Goal: Task Accomplishment & Management: Complete application form

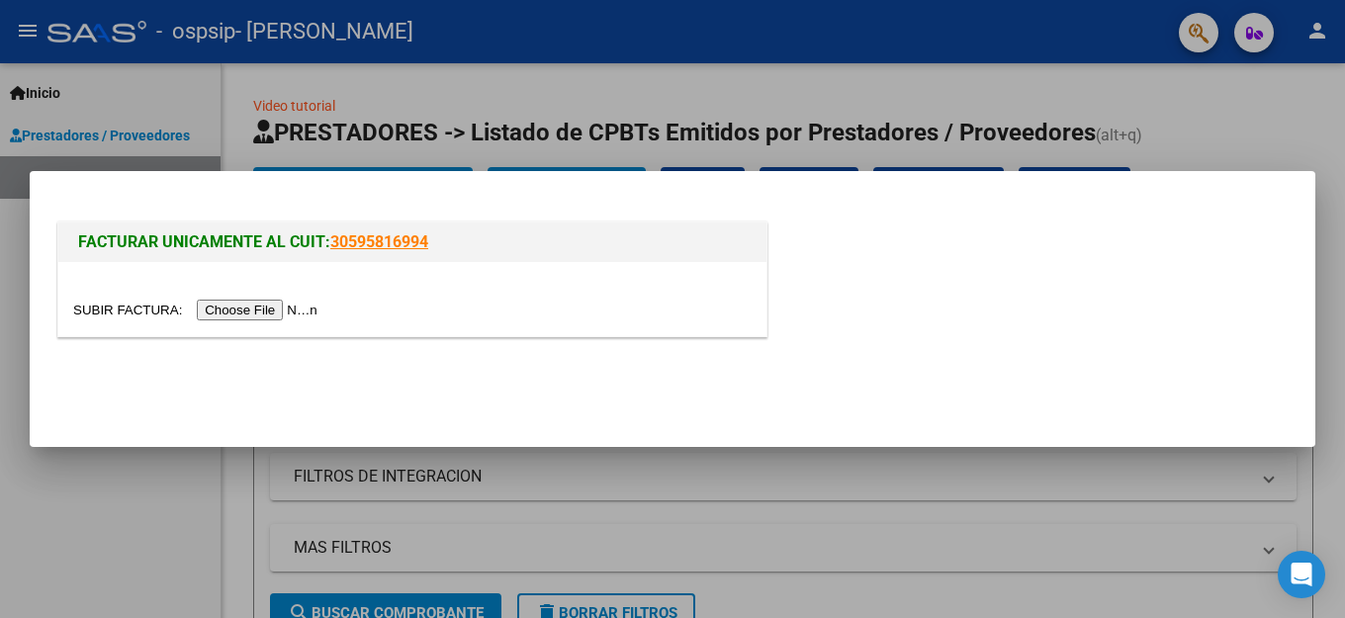
click at [286, 315] on input "file" at bounding box center [198, 310] width 250 height 21
click at [307, 316] on input "file" at bounding box center [198, 310] width 250 height 21
click at [169, 521] on div at bounding box center [672, 309] width 1345 height 618
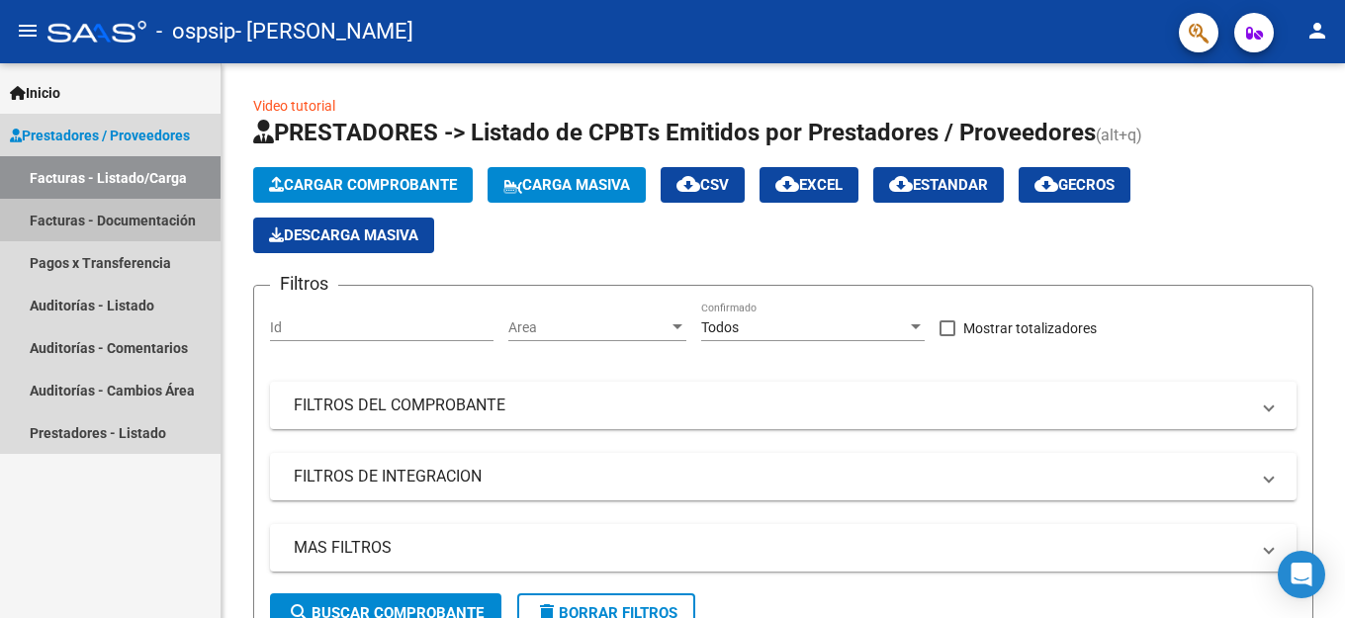
click at [137, 215] on link "Facturas - Documentación" at bounding box center [110, 220] width 221 height 43
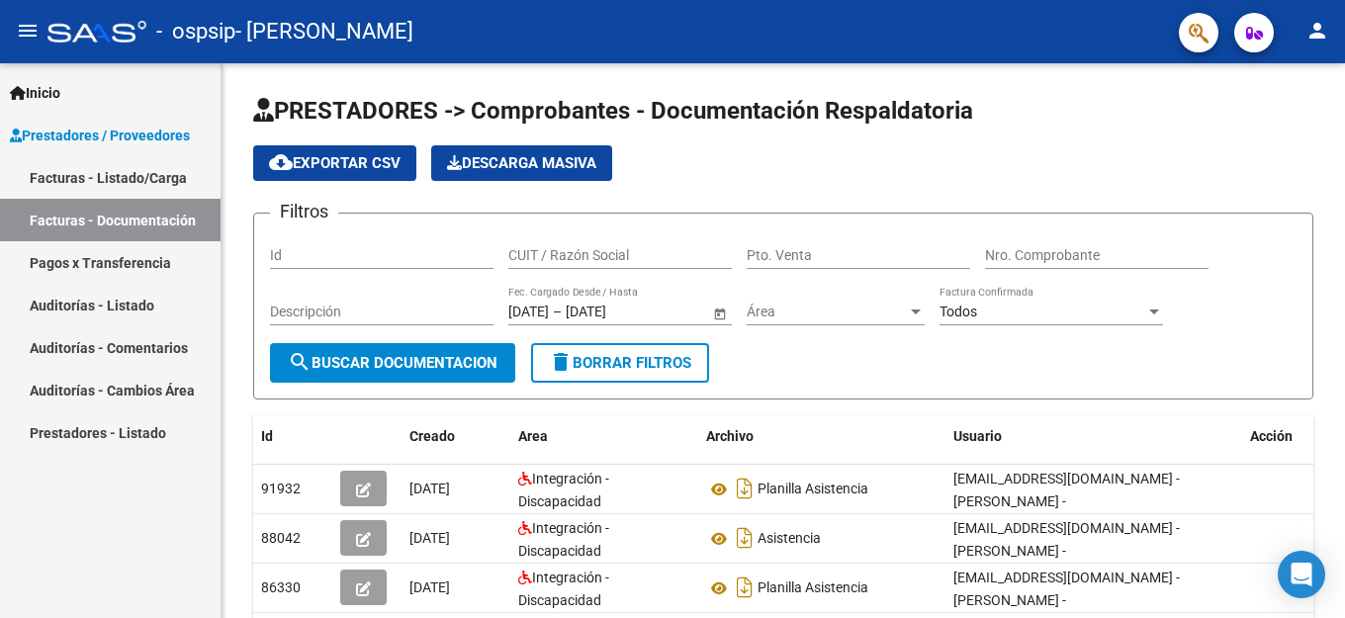
click at [137, 176] on link "Facturas - Listado/Carga" at bounding box center [110, 177] width 221 height 43
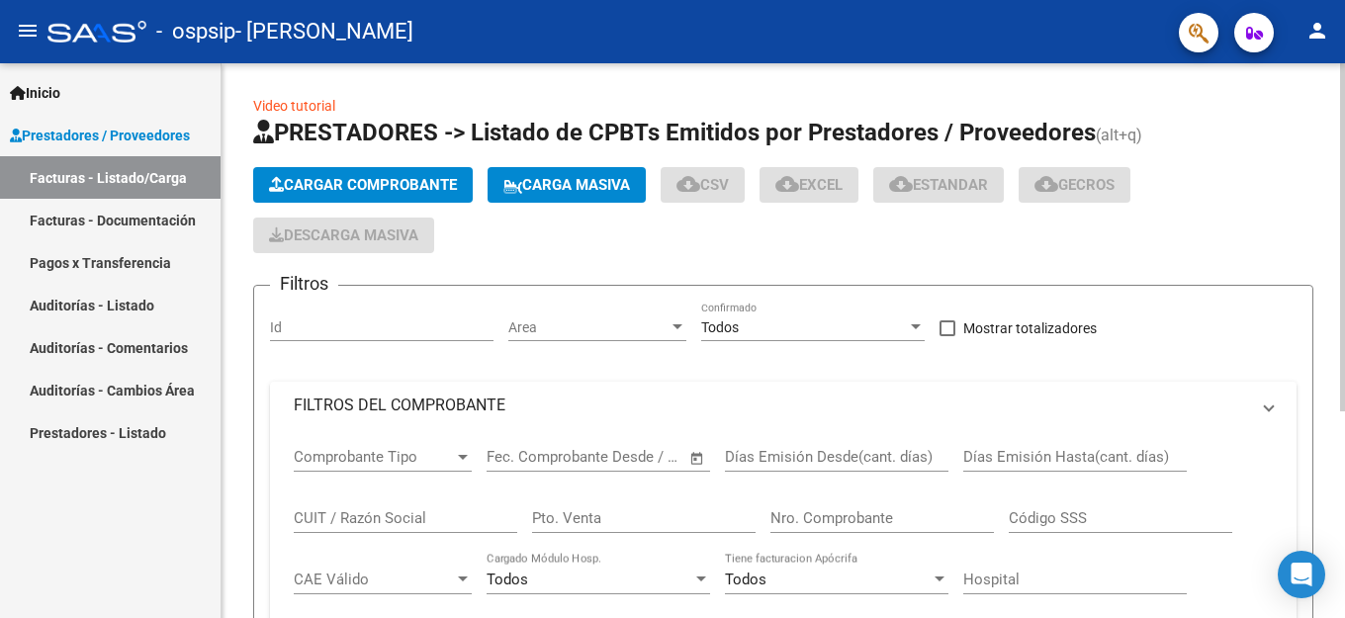
click at [360, 187] on span "Cargar Comprobante" at bounding box center [363, 185] width 188 height 18
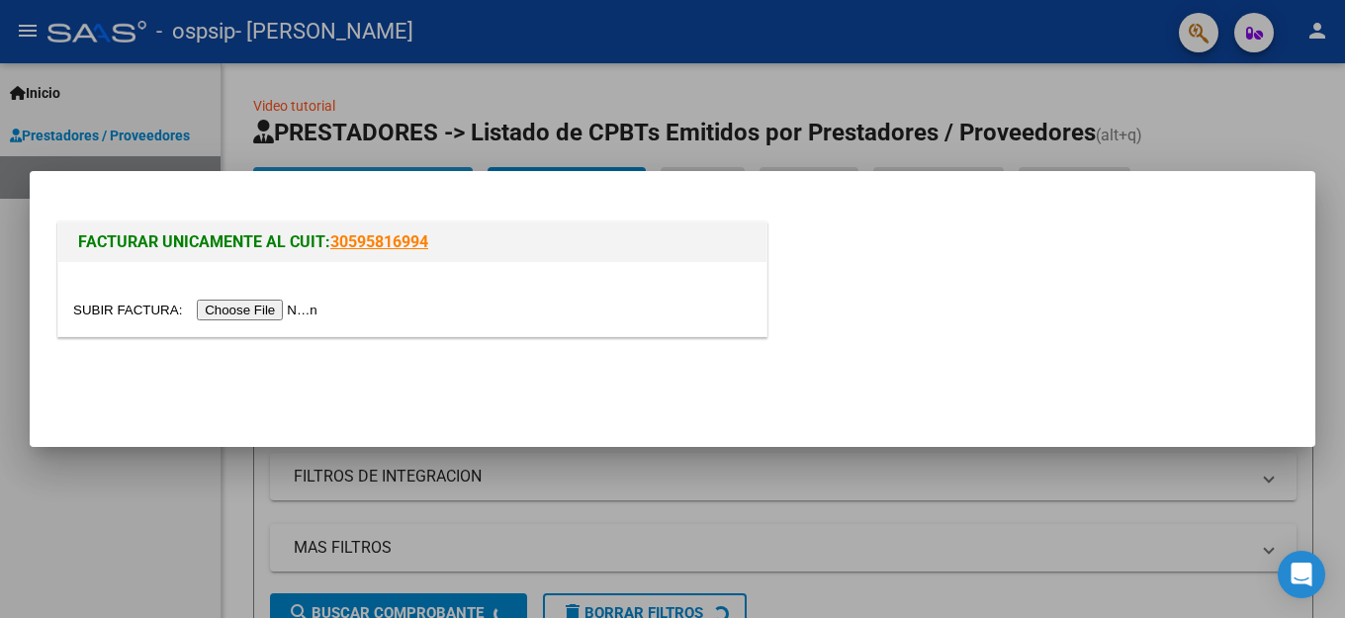
click at [282, 312] on input "file" at bounding box center [198, 310] width 250 height 21
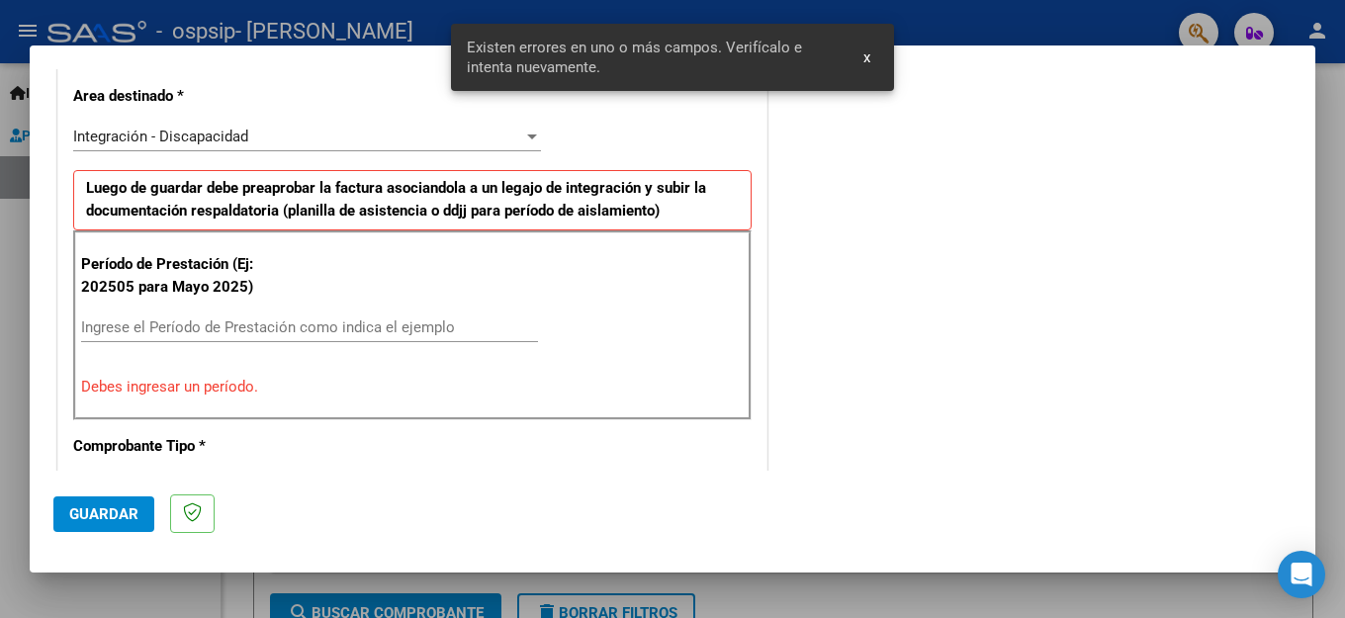
scroll to position [489, 0]
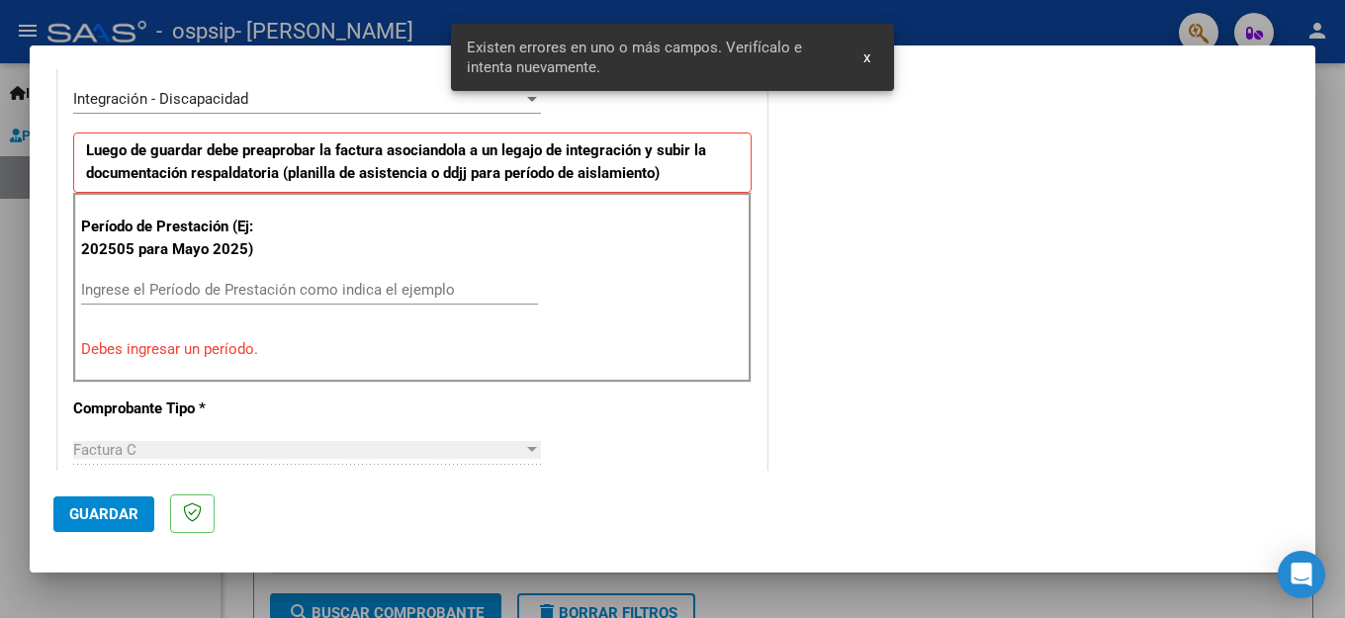
click at [170, 287] on input "Ingrese el Período de Prestación como indica el ejemplo" at bounding box center [309, 290] width 457 height 18
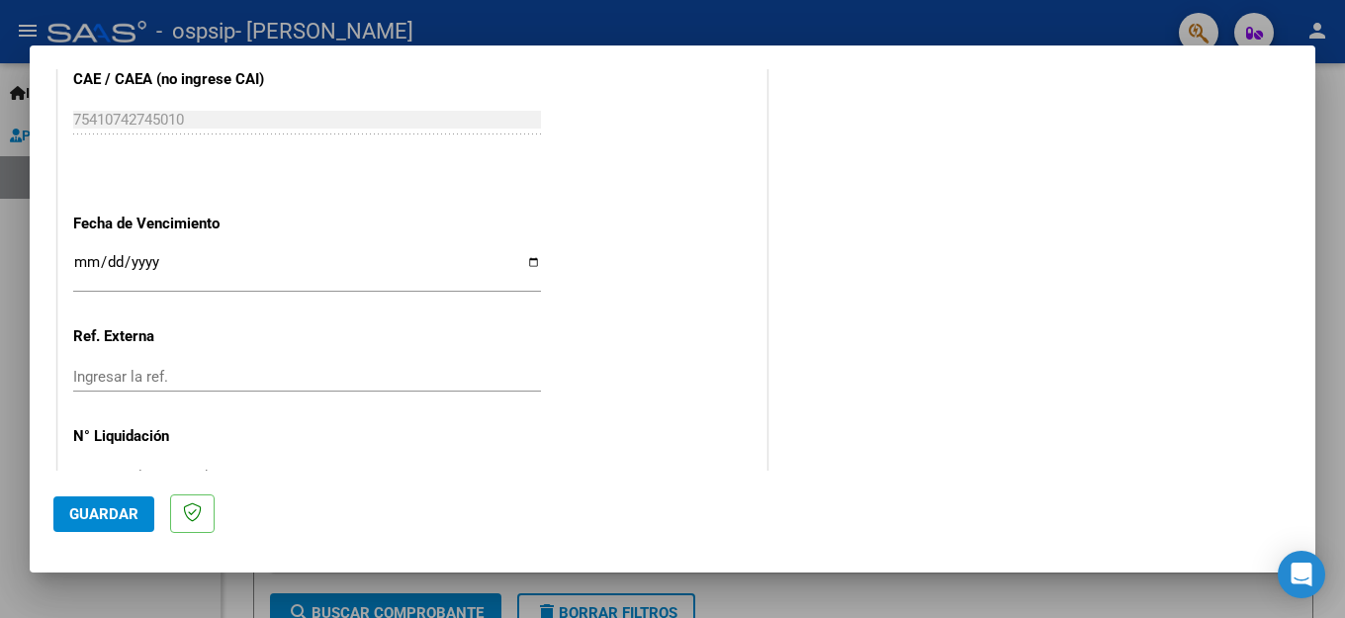
scroll to position [1315, 0]
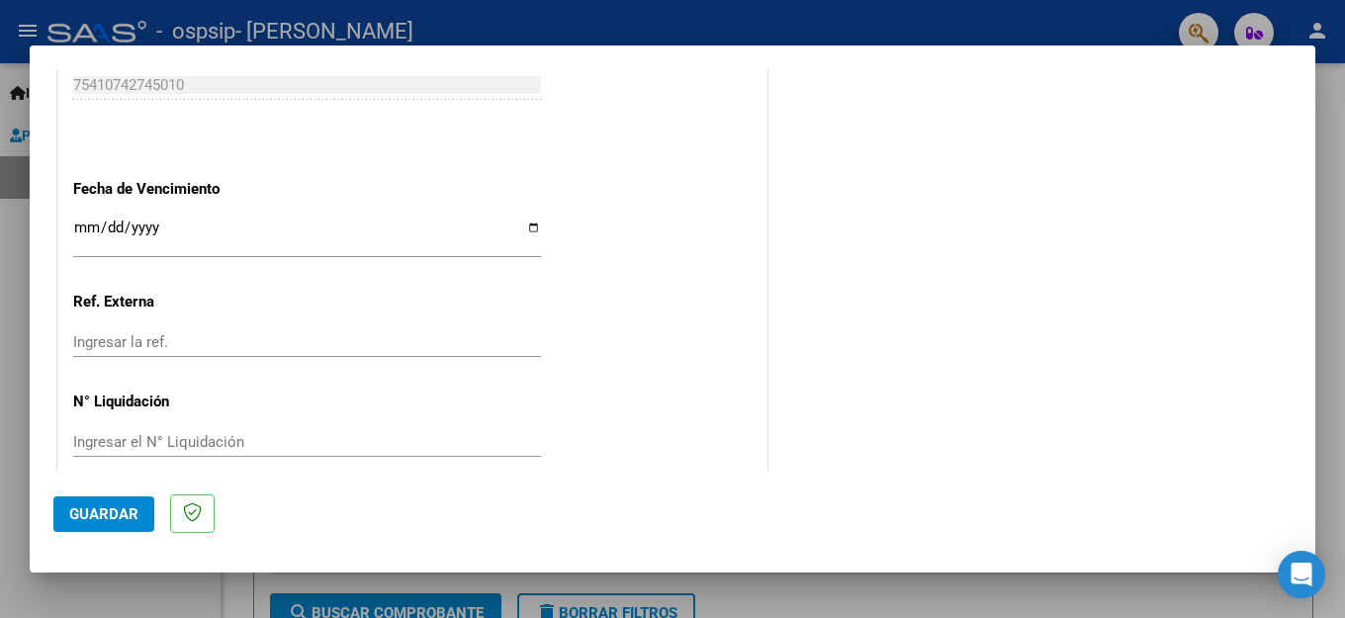
type input "202509"
click at [62, 521] on button "Guardar" at bounding box center [103, 515] width 101 height 36
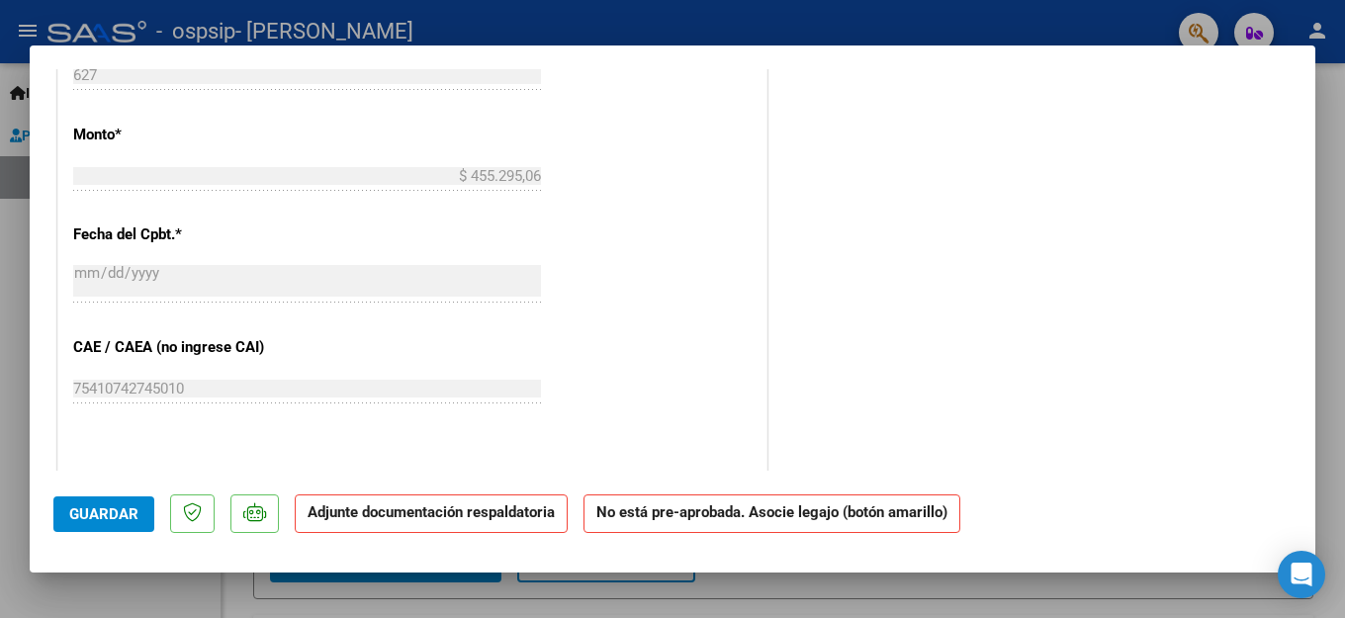
scroll to position [1187, 0]
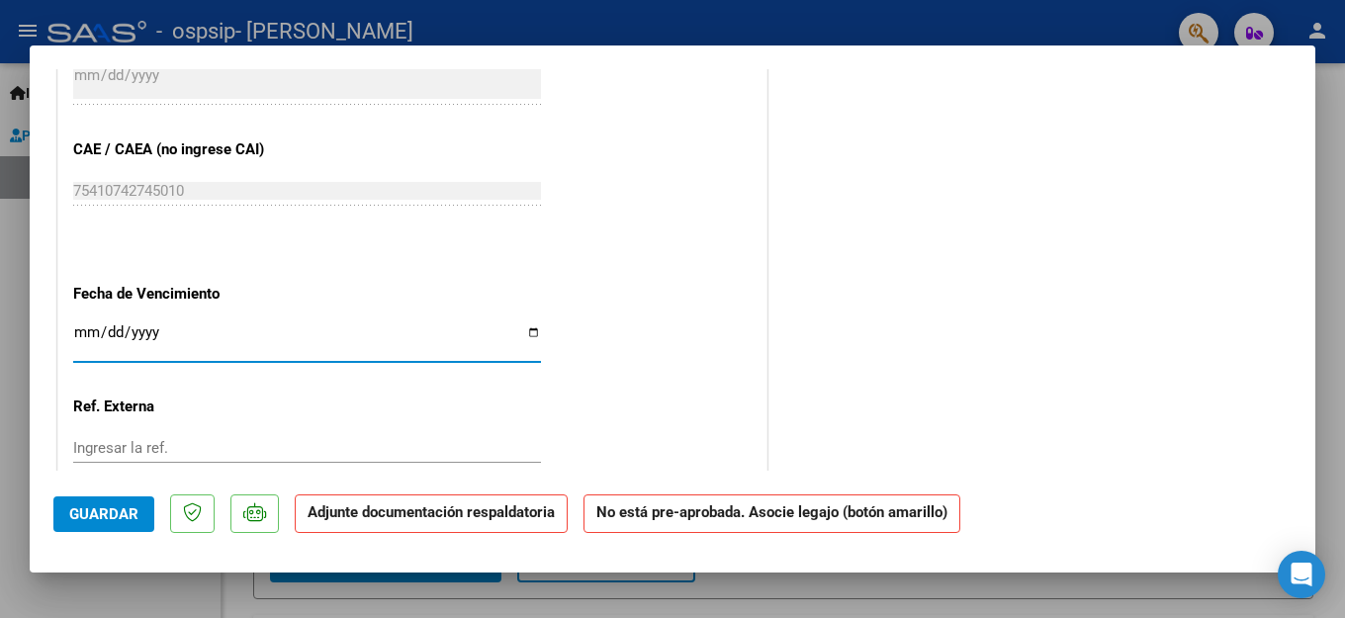
click at [89, 324] on input "Ingresar la fecha" at bounding box center [307, 340] width 468 height 32
type input "[DATE]"
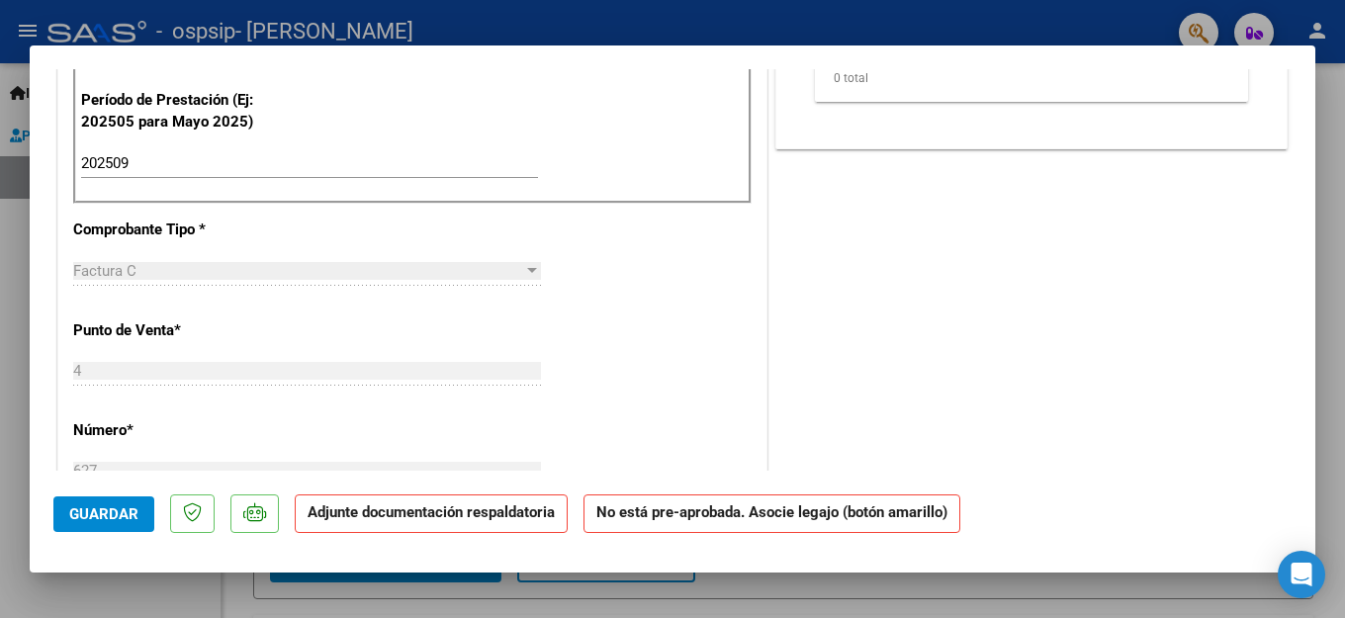
scroll to position [0, 0]
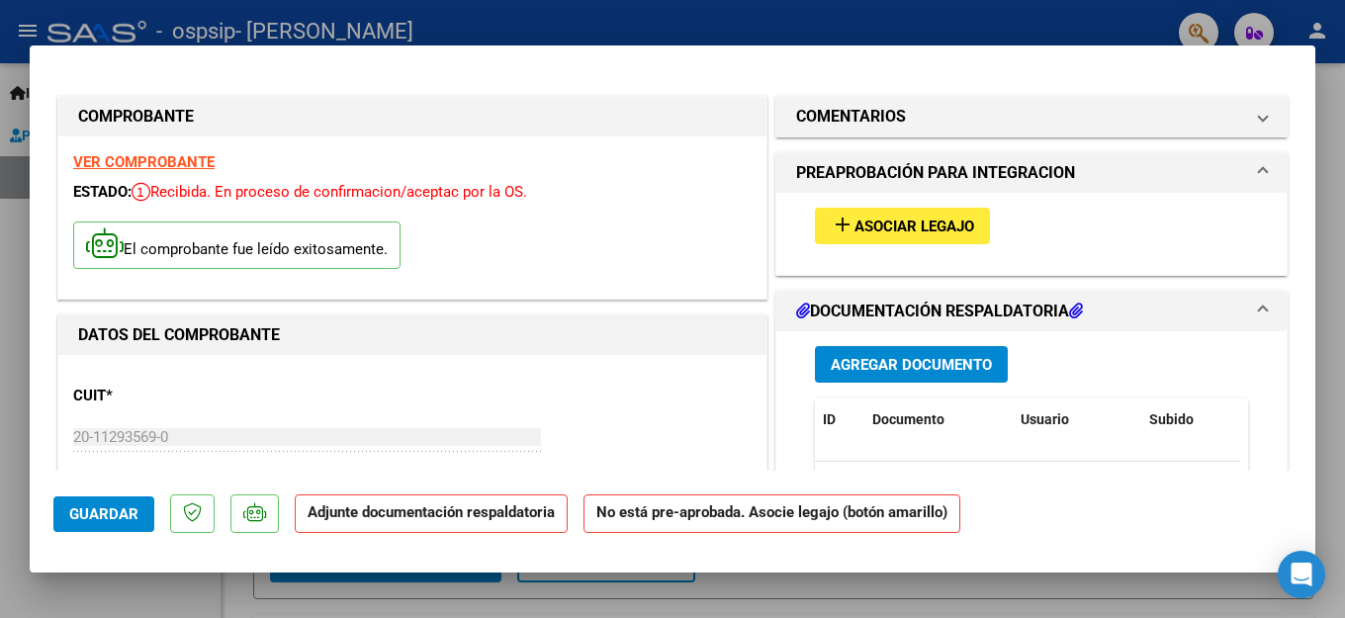
click at [864, 225] on span "Asociar Legajo" at bounding box center [915, 227] width 120 height 18
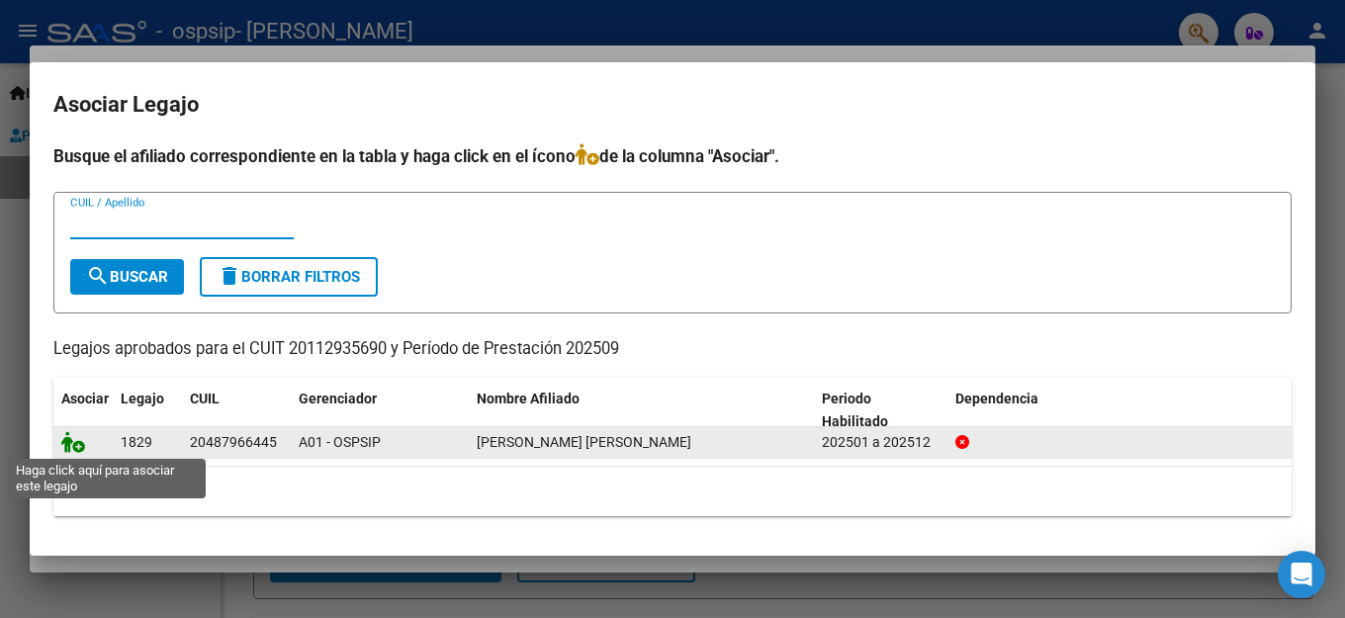
click at [66, 444] on icon at bounding box center [73, 442] width 24 height 22
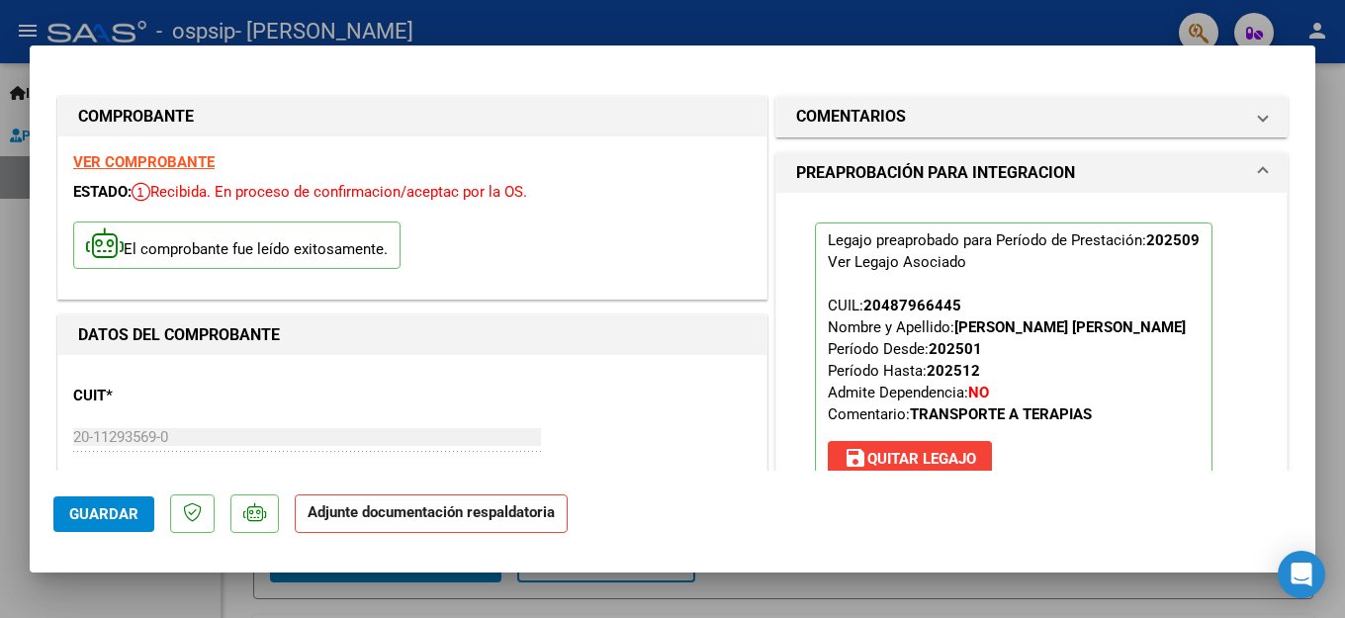
click at [776, 511] on mat-dialog-actions "Guardar Adjunte documentación respaldatoria" at bounding box center [672, 510] width 1238 height 78
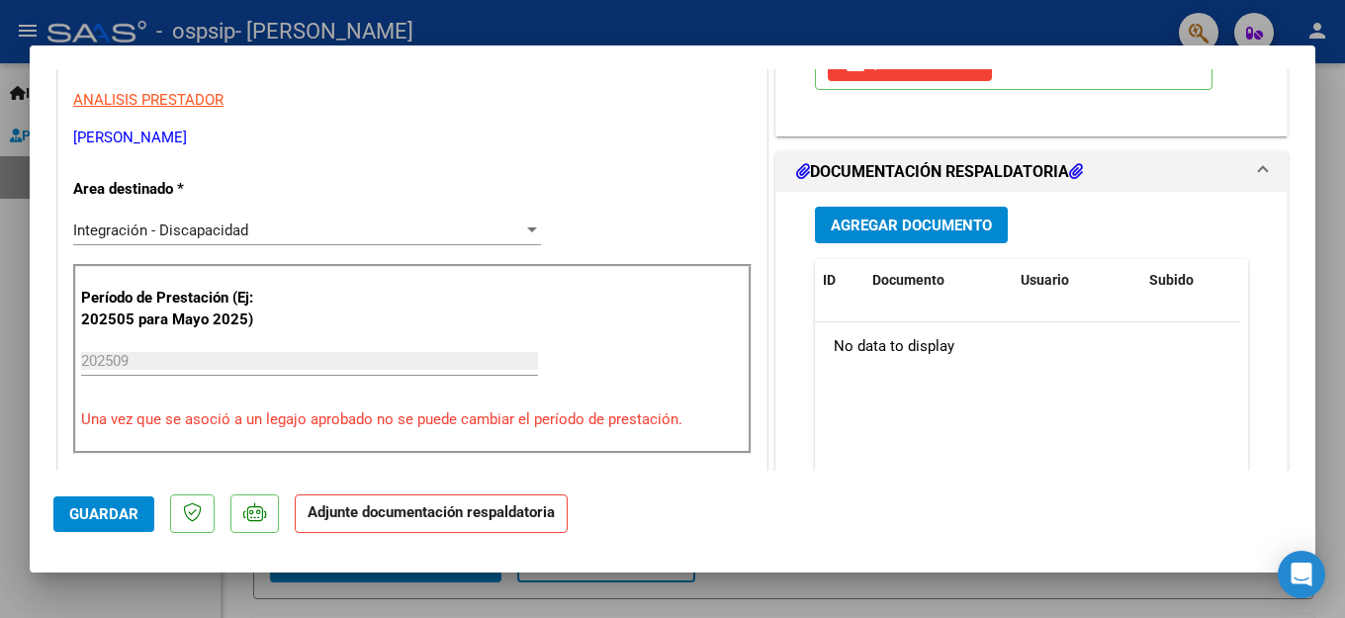
scroll to position [297, 0]
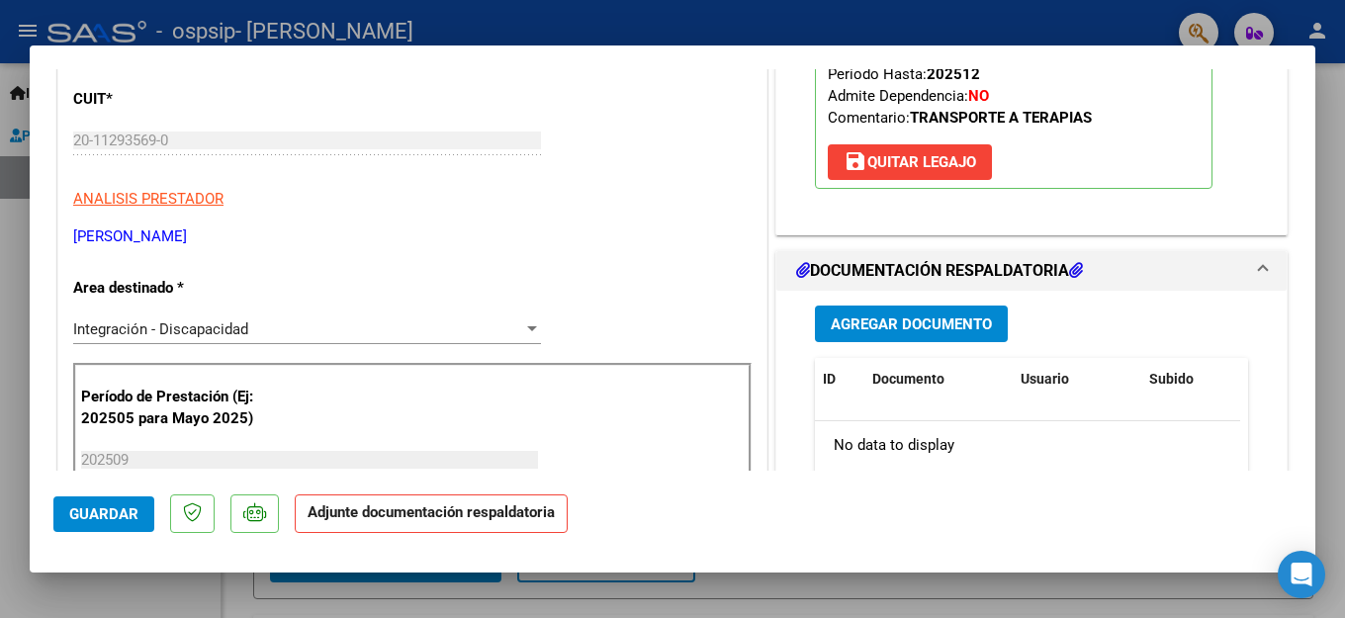
click at [852, 318] on span "Agregar Documento" at bounding box center [911, 325] width 161 height 18
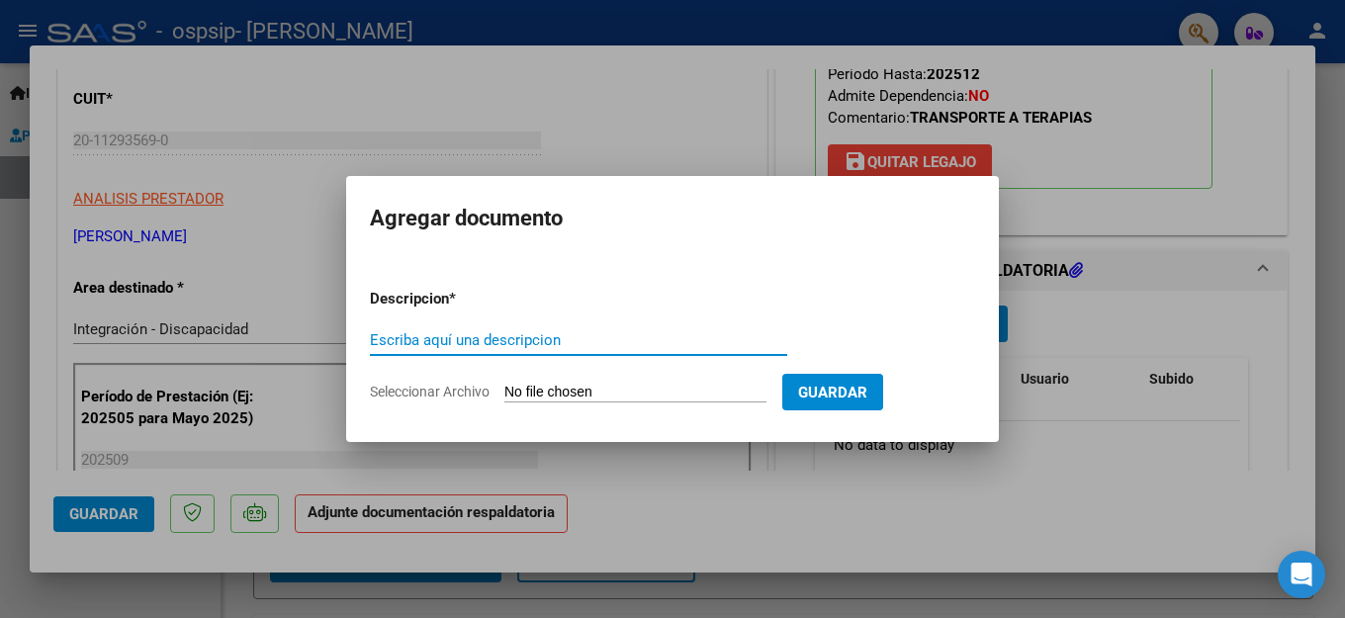
click at [471, 343] on input "Escriba aquí una descripcion" at bounding box center [578, 340] width 417 height 18
type input "PLANILLA SEPTIEMBRE"
click at [578, 388] on input "Seleccionar Archivo" at bounding box center [635, 393] width 262 height 19
click at [753, 542] on div at bounding box center [672, 309] width 1345 height 618
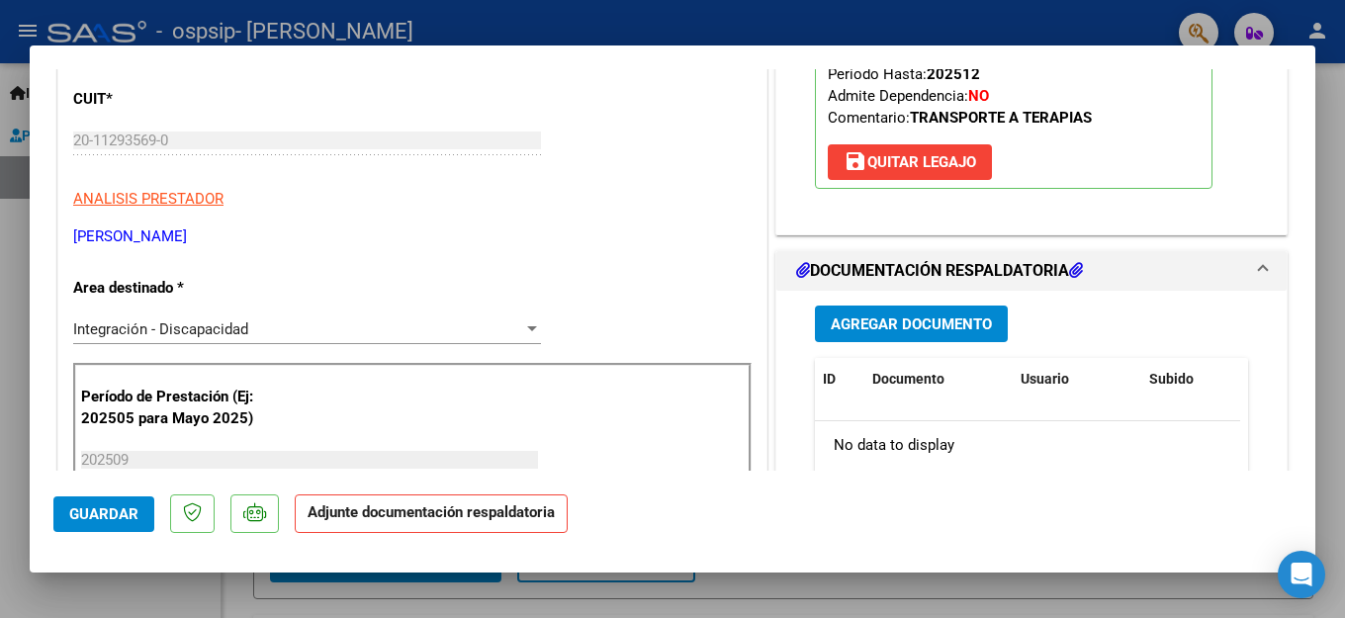
click at [879, 320] on span "Agregar Documento" at bounding box center [911, 325] width 161 height 18
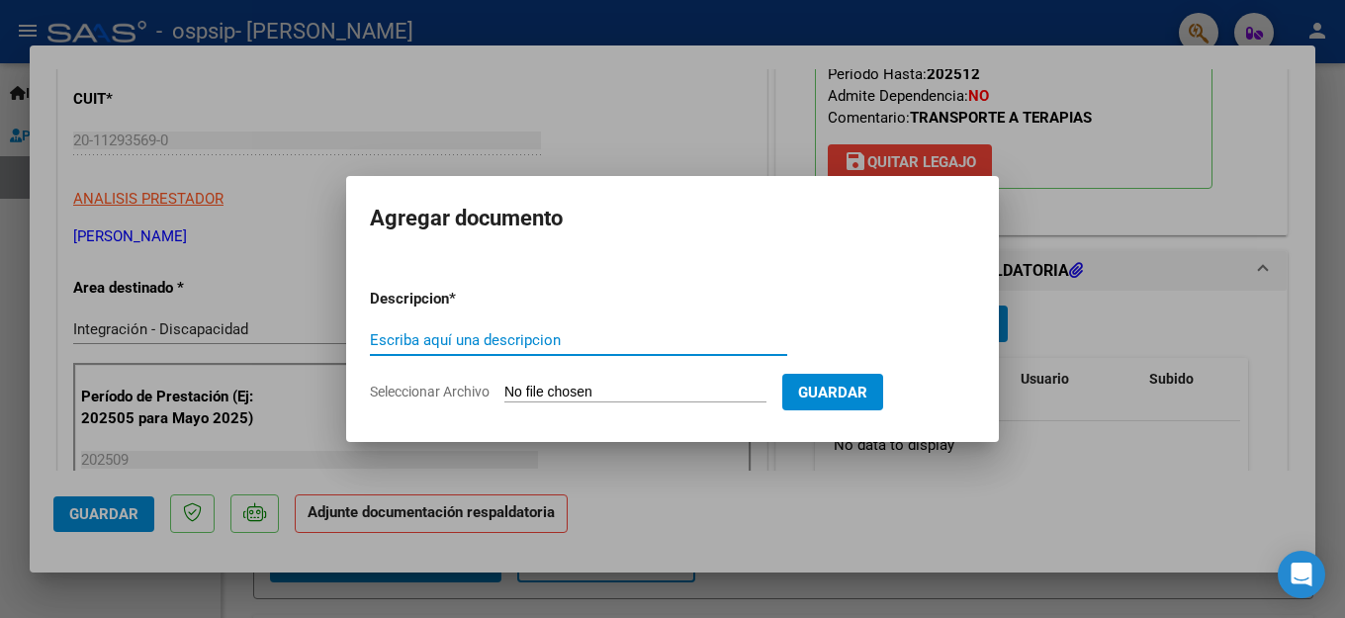
click at [562, 344] on input "Escriba aquí una descripcion" at bounding box center [578, 340] width 417 height 18
type input "PLANILLA SEPTIEMBRE"
click at [582, 386] on input "Seleccionar Archivo" at bounding box center [635, 393] width 262 height 19
type input "C:\fakepath\img336.pdf"
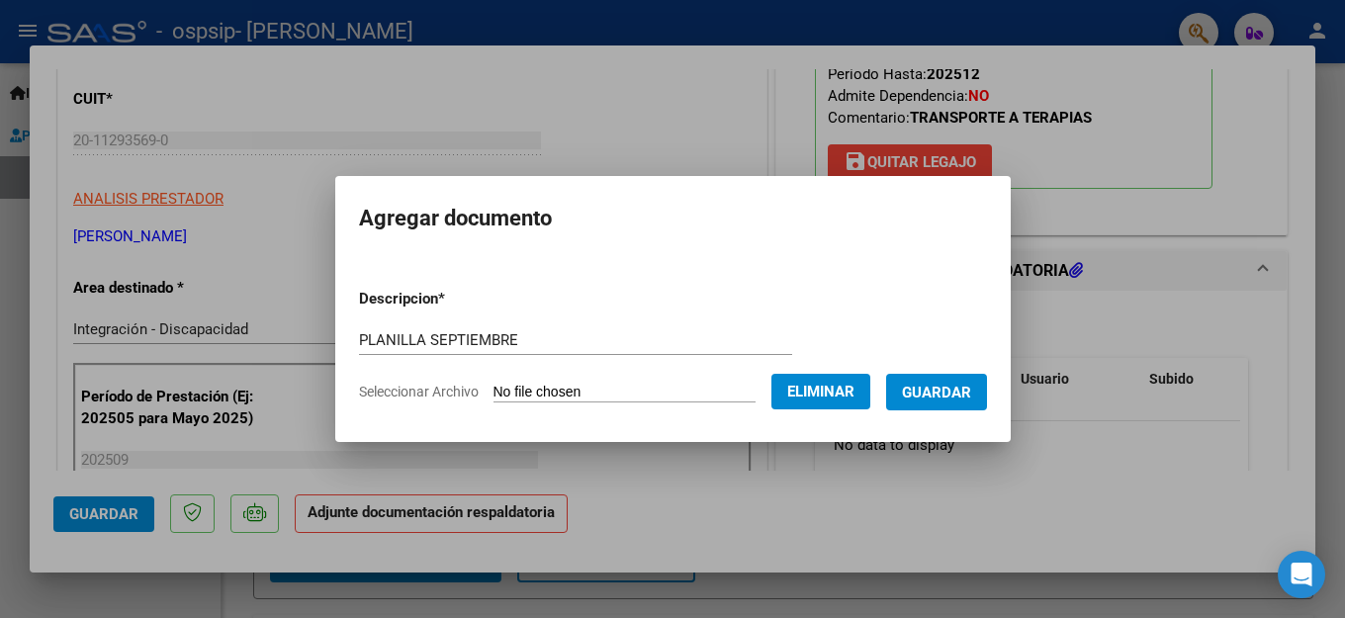
click at [959, 397] on span "Guardar" at bounding box center [936, 393] width 69 height 18
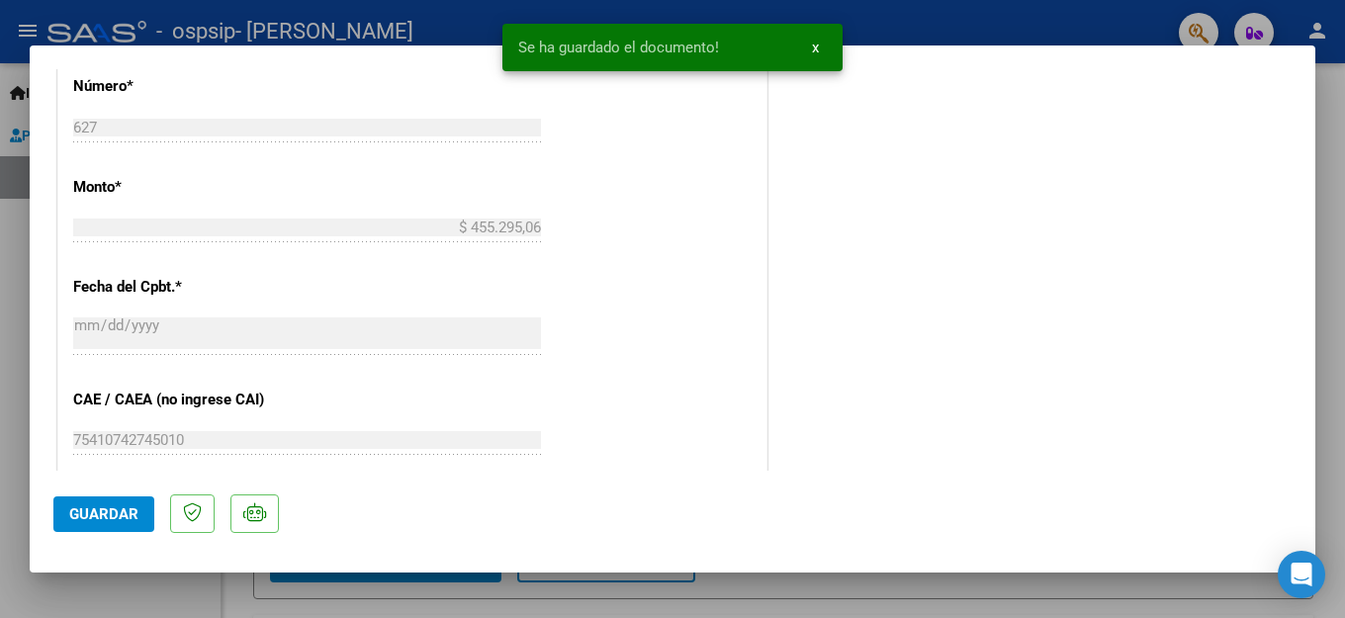
scroll to position [1344, 0]
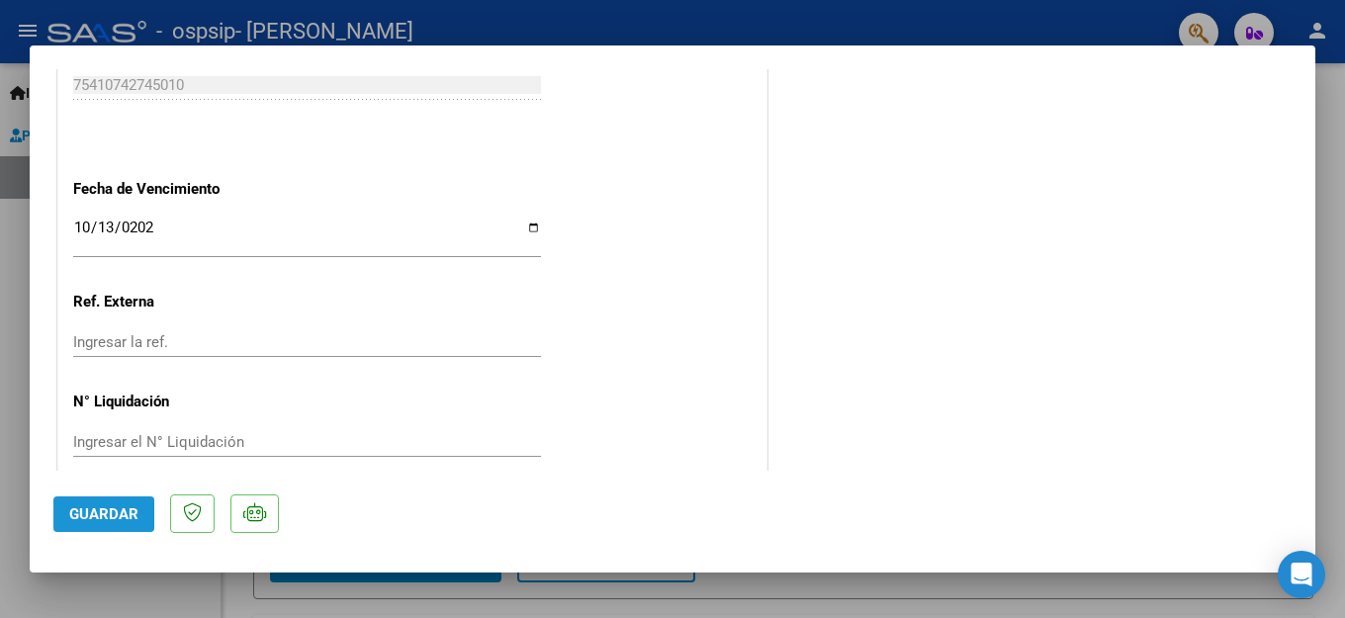
click at [78, 513] on span "Guardar" at bounding box center [103, 514] width 69 height 18
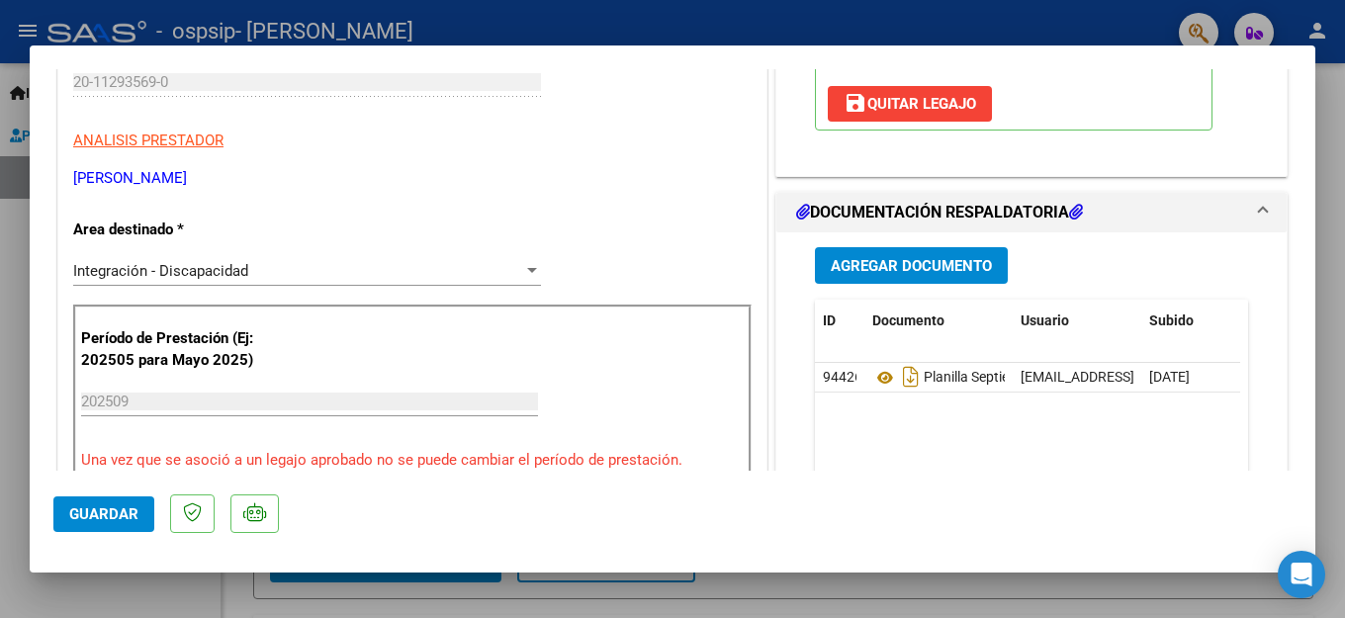
scroll to position [0, 0]
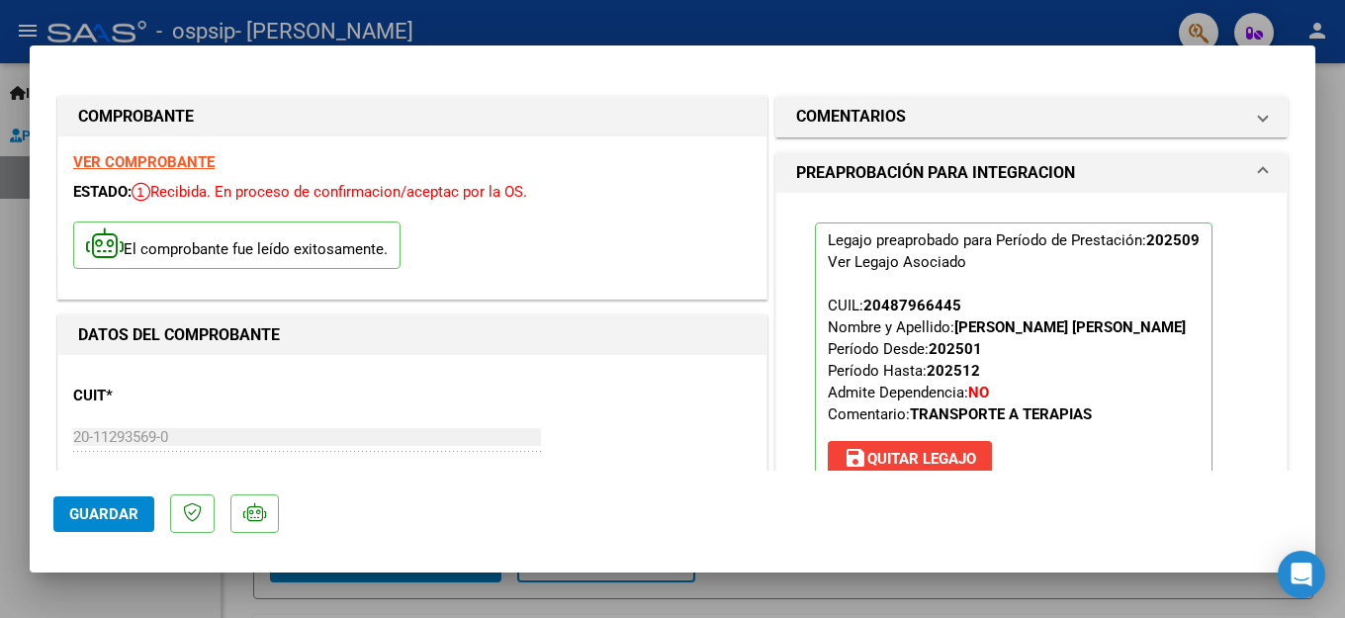
click at [192, 593] on div at bounding box center [672, 309] width 1345 height 618
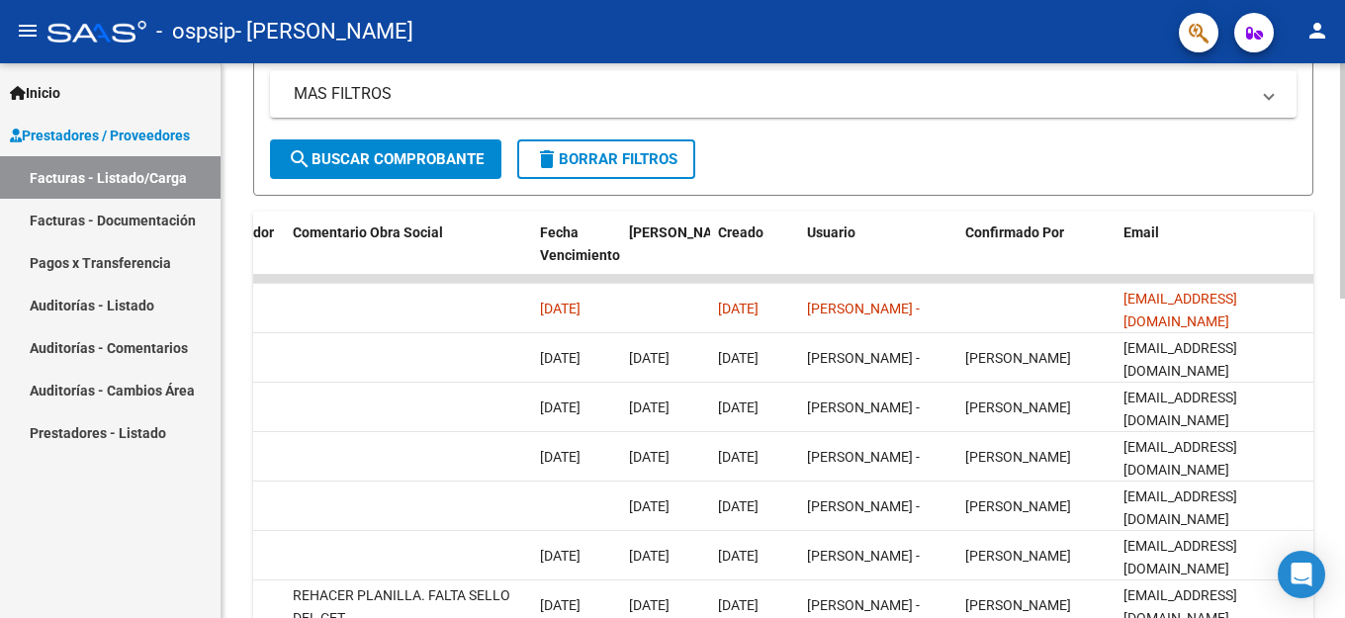
scroll to position [553, 0]
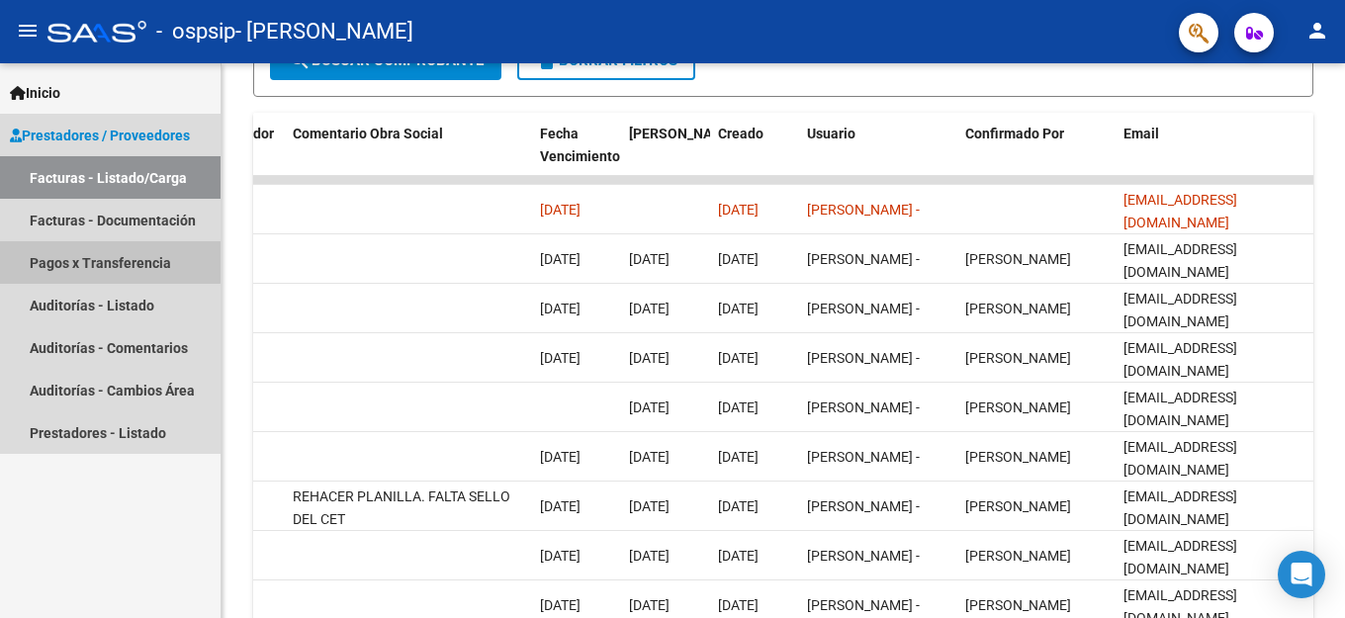
click at [89, 261] on link "Pagos x Transferencia" at bounding box center [110, 262] width 221 height 43
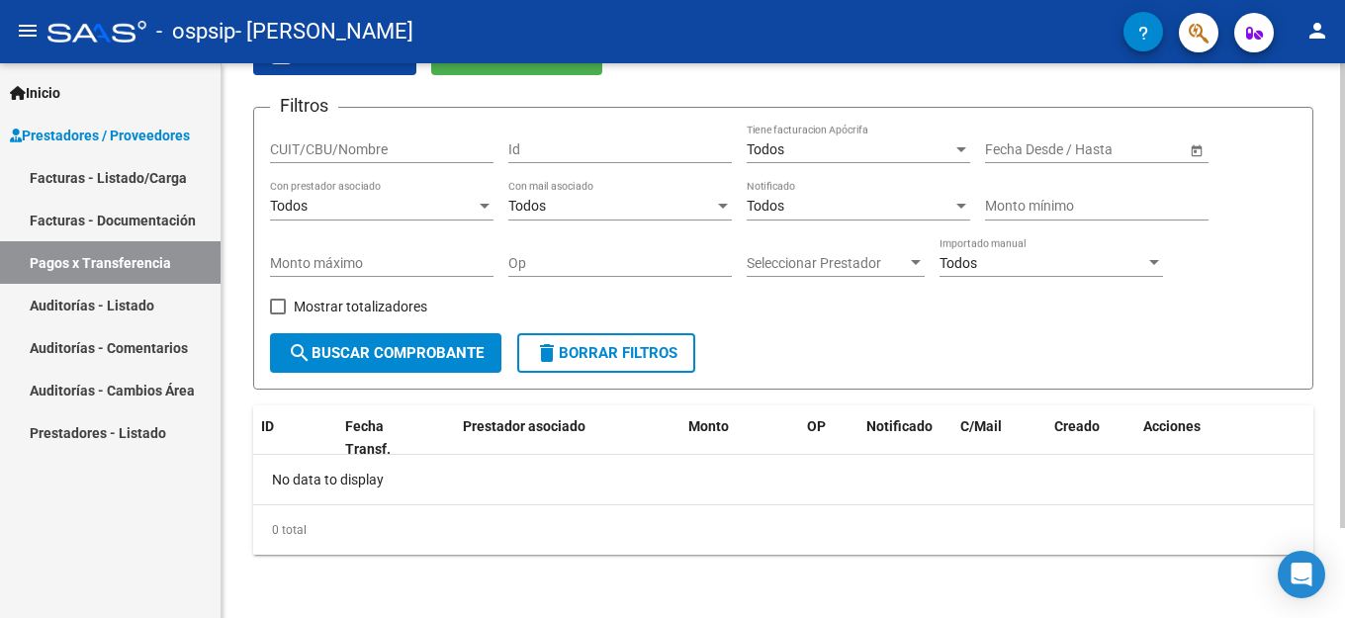
scroll to position [8, 0]
